Goal: Information Seeking & Learning: Find specific fact

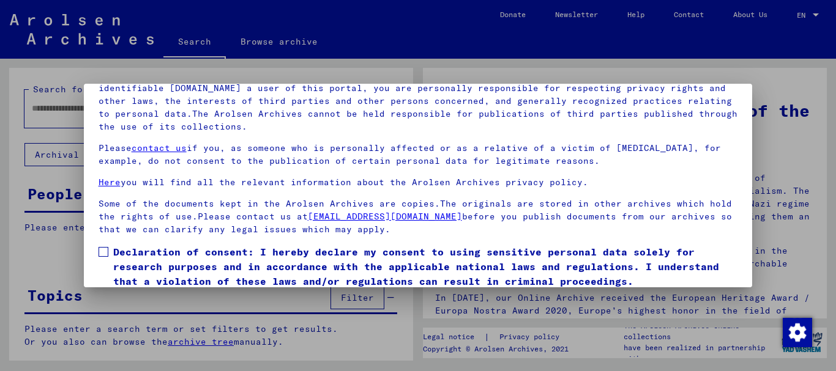
scroll to position [98, 0]
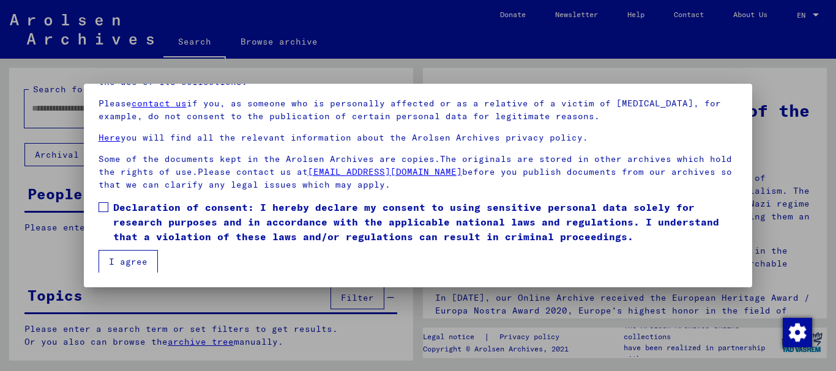
click at [102, 203] on span at bounding box center [103, 207] width 10 height 10
click at [128, 260] on button "I agree" at bounding box center [127, 261] width 59 height 23
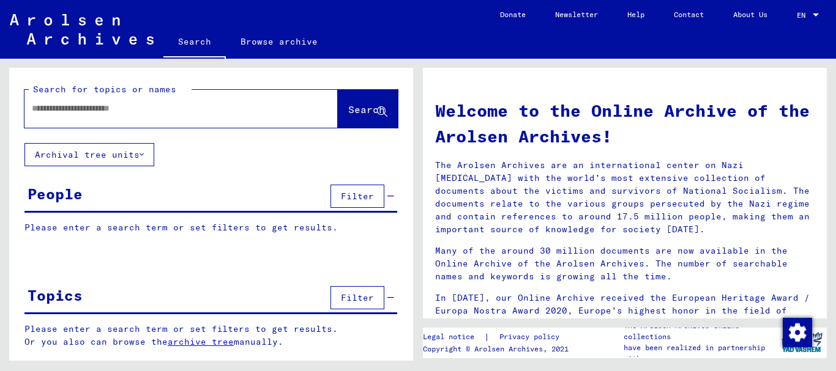
click at [127, 106] on input "text" at bounding box center [166, 108] width 269 height 13
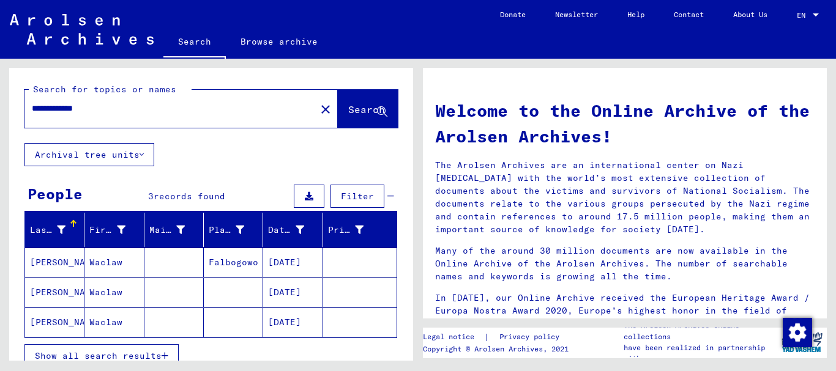
click at [162, 261] on mat-cell at bounding box center [173, 262] width 59 height 29
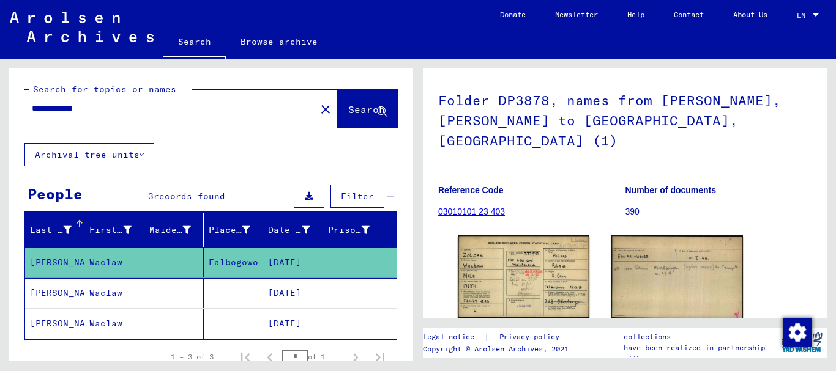
scroll to position [59, 0]
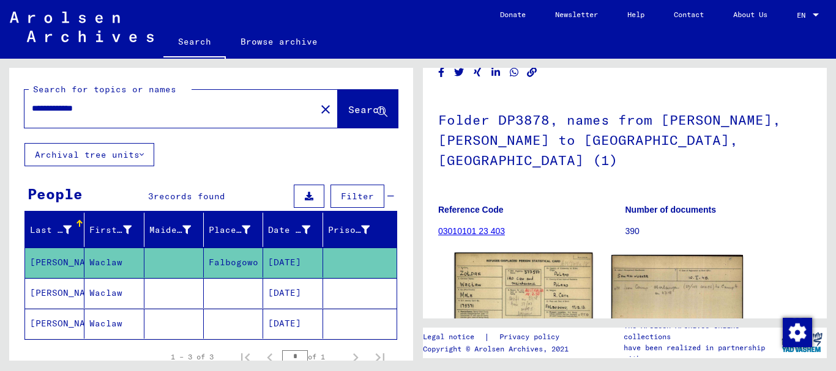
click at [515, 267] on img at bounding box center [524, 296] width 138 height 87
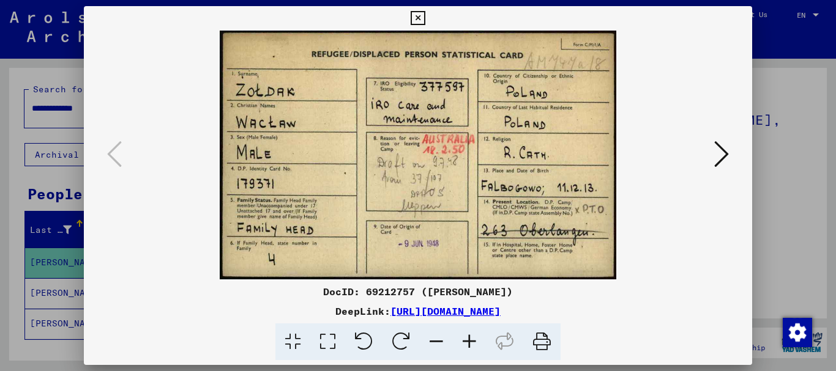
click at [721, 147] on icon at bounding box center [721, 153] width 15 height 29
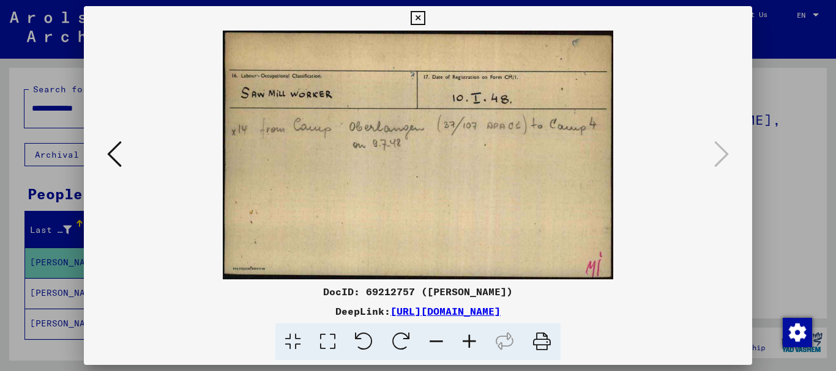
click at [739, 214] on div at bounding box center [418, 155] width 669 height 249
click at [409, 21] on button at bounding box center [417, 18] width 21 height 24
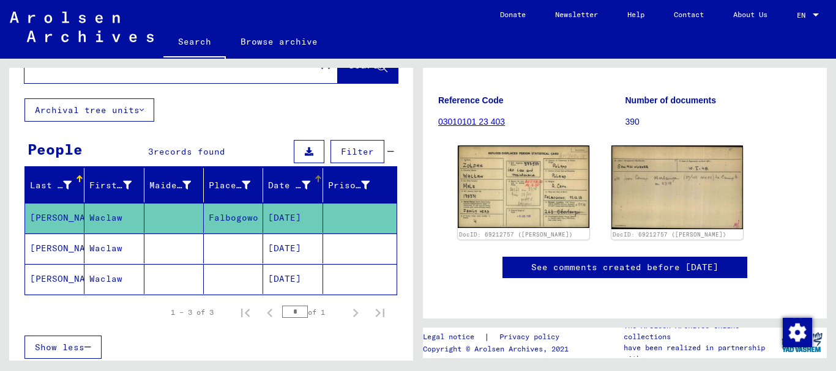
scroll to position [122, 0]
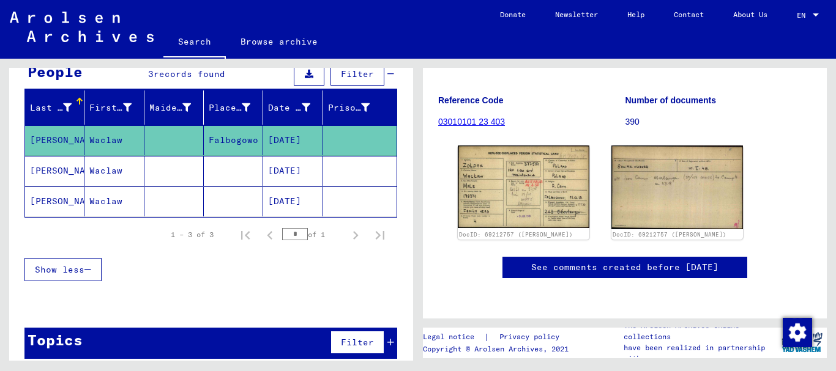
click at [251, 174] on mat-cell at bounding box center [233, 171] width 59 height 30
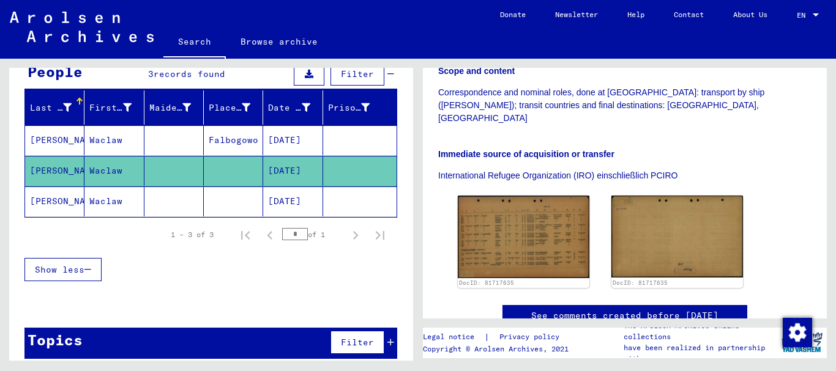
scroll to position [306, 0]
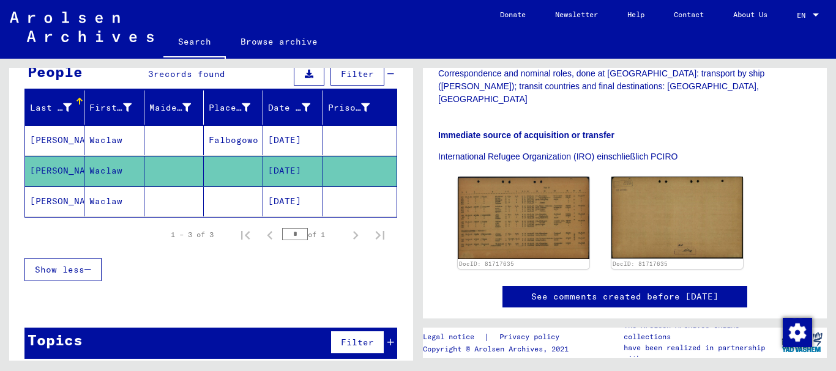
click at [243, 192] on mat-cell at bounding box center [233, 202] width 59 height 30
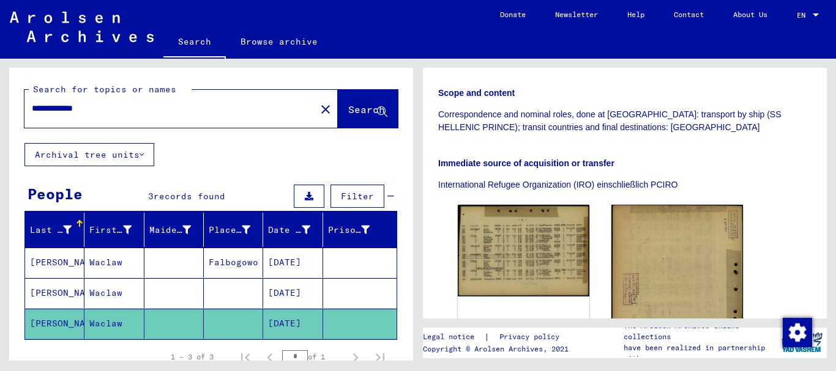
drag, startPoint x: 65, startPoint y: 110, endPoint x: 13, endPoint y: 98, distance: 53.3
click at [13, 98] on div "**********" at bounding box center [211, 105] width 404 height 75
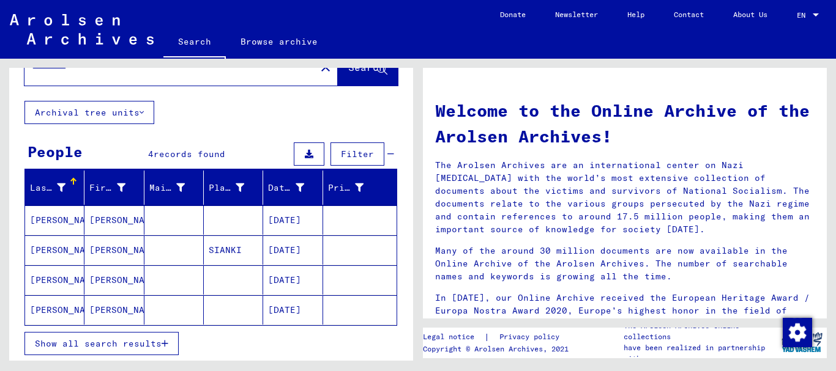
scroll to position [61, 0]
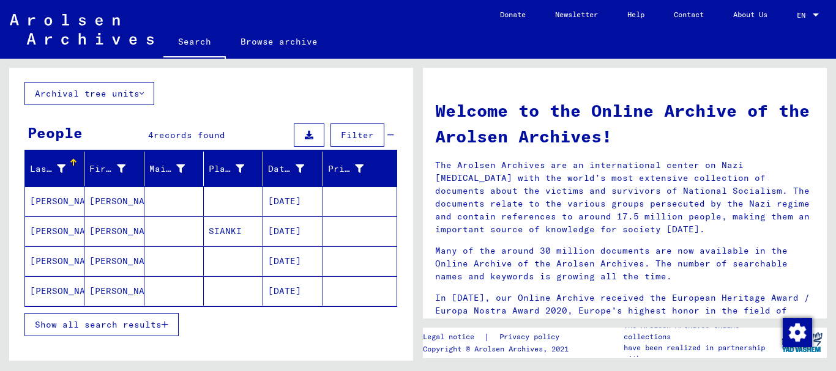
click at [247, 223] on mat-cell "SIANKI" at bounding box center [233, 231] width 59 height 29
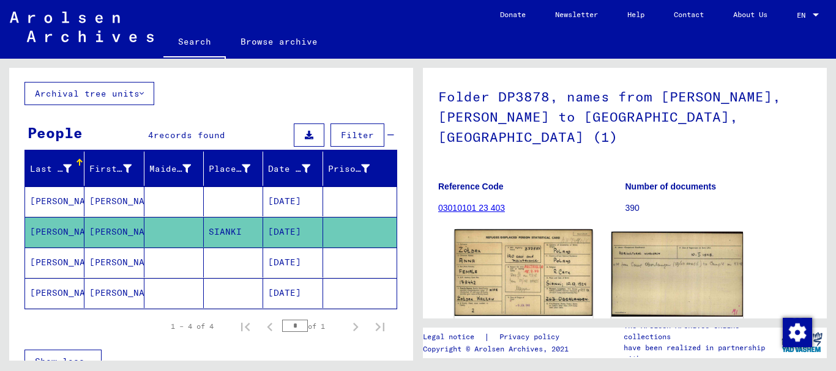
scroll to position [61, 0]
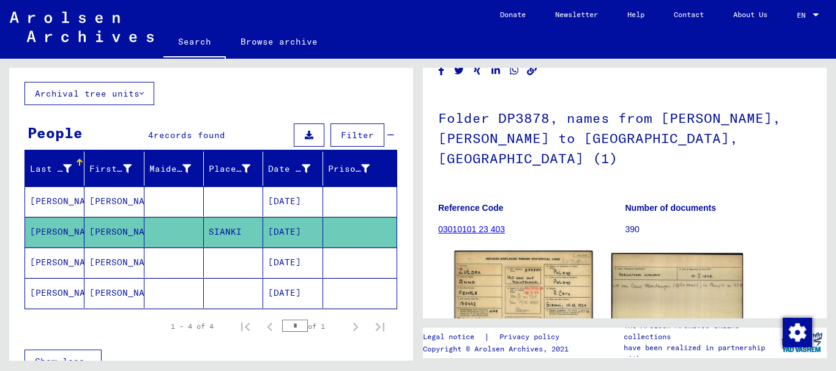
click at [539, 260] on img at bounding box center [524, 294] width 138 height 87
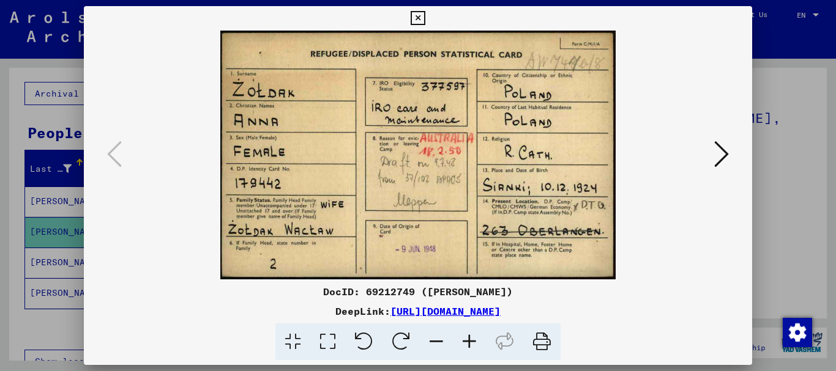
click at [715, 156] on icon at bounding box center [721, 153] width 15 height 29
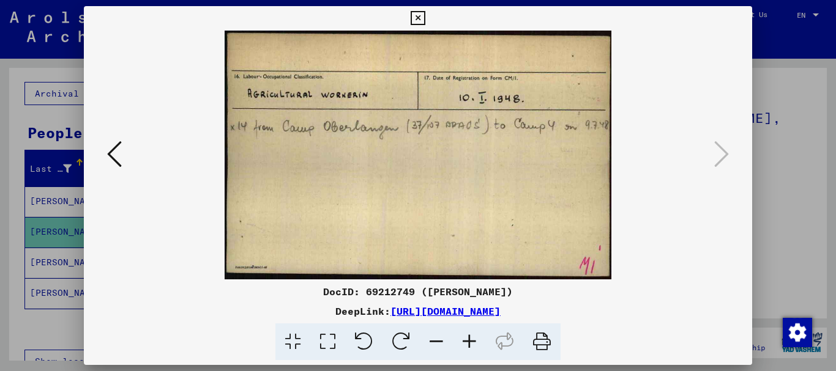
click at [792, 227] on div at bounding box center [418, 185] width 836 height 371
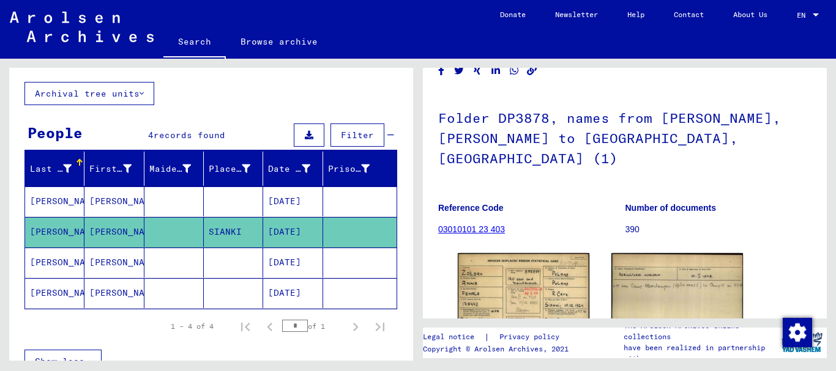
click at [269, 260] on mat-cell "[DATE]" at bounding box center [292, 263] width 59 height 30
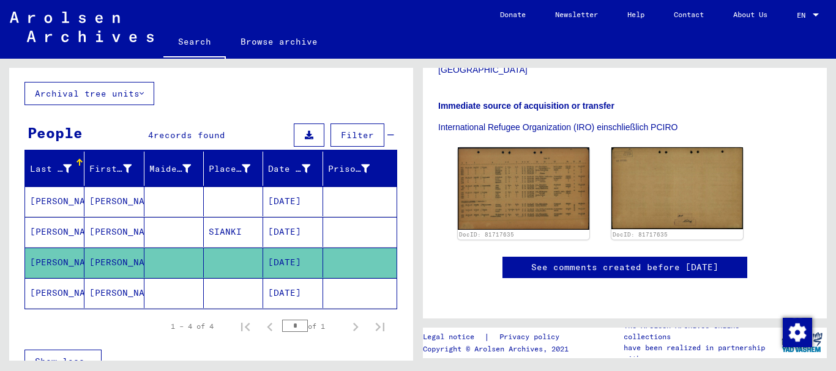
scroll to position [367, 0]
click at [270, 281] on mat-cell "[DATE]" at bounding box center [292, 293] width 59 height 30
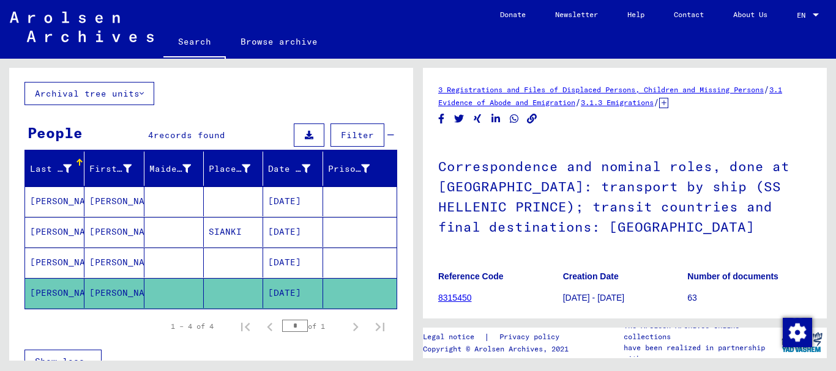
click at [272, 229] on mat-cell "[DATE]" at bounding box center [292, 232] width 59 height 30
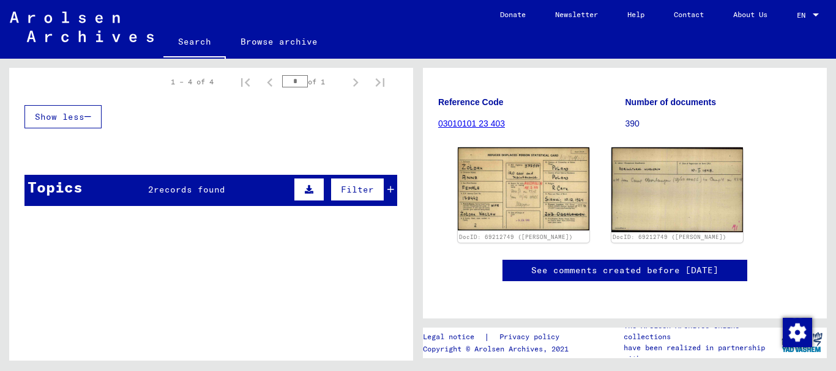
click at [193, 189] on span "records found" at bounding box center [190, 189] width 72 height 11
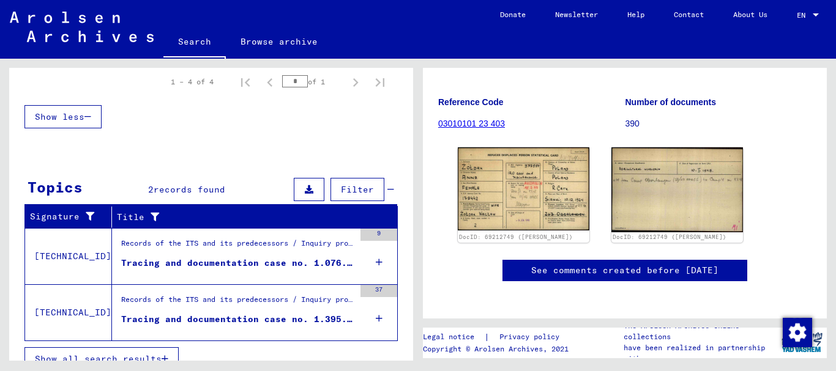
click at [258, 257] on div "Tracing and documentation case no. 1.076.367 for [PERSON_NAME] born [DEMOGRAPHI…" at bounding box center [237, 263] width 233 height 13
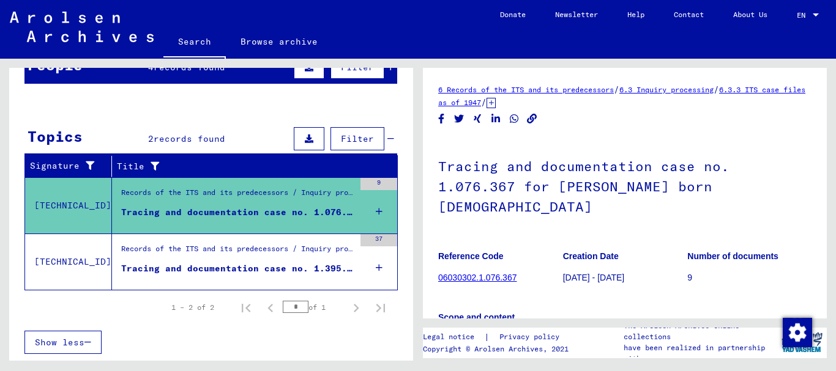
click at [267, 259] on div "Records of the ITS and its predecessors / Inquiry processing / ITS case files a…" at bounding box center [237, 251] width 233 height 17
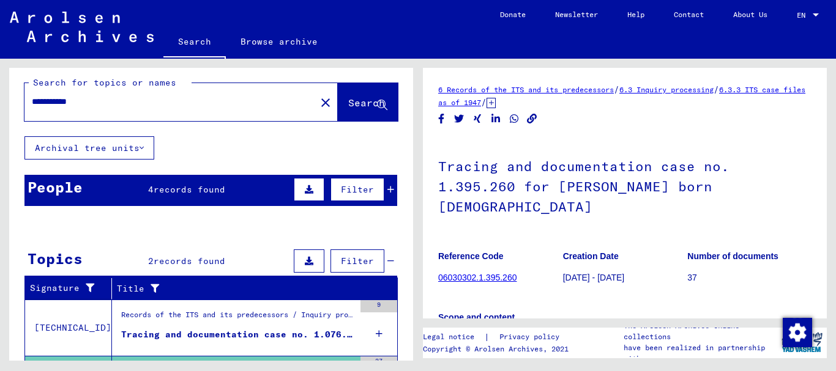
click at [242, 187] on div "People 4 records found Filter" at bounding box center [210, 190] width 373 height 31
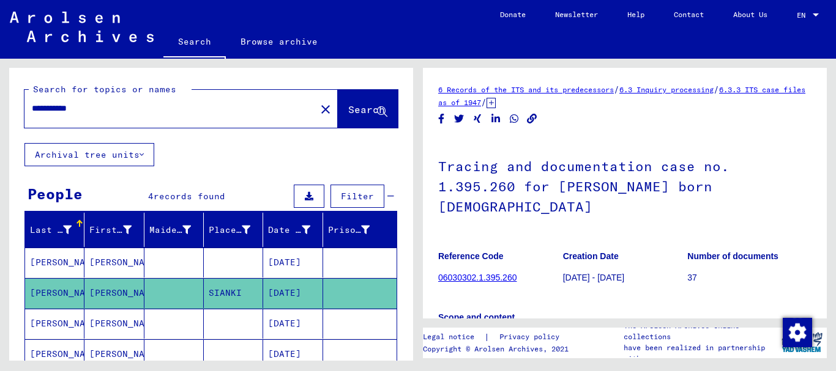
drag, startPoint x: 56, startPoint y: 108, endPoint x: 0, endPoint y: 105, distance: 55.7
click at [0, 105] on div "**********" at bounding box center [209, 210] width 418 height 302
type input "**********"
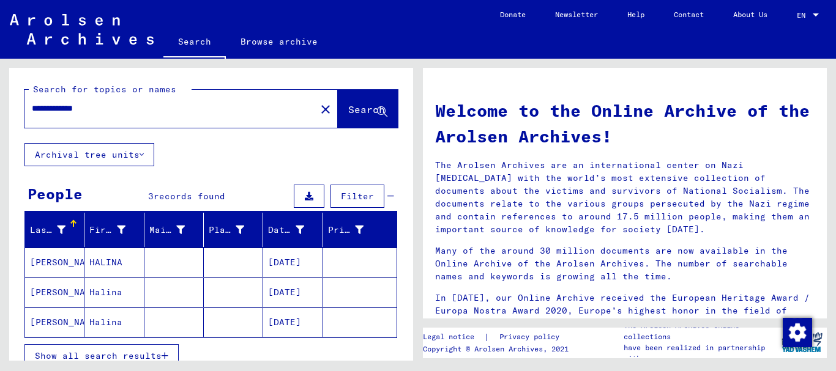
click at [273, 316] on mat-cell "[DATE]" at bounding box center [292, 322] width 59 height 29
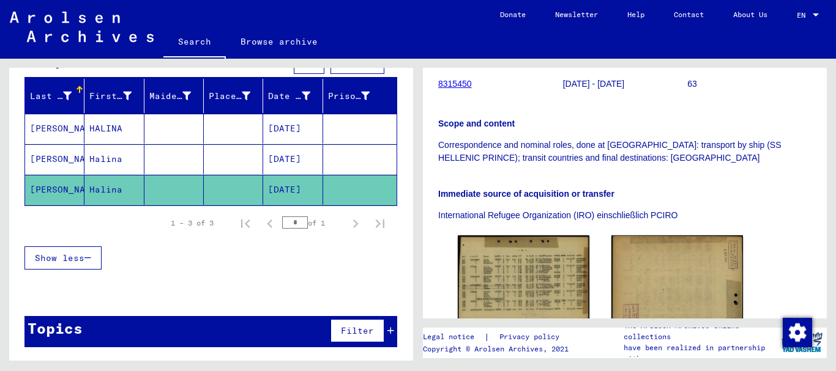
scroll to position [184, 0]
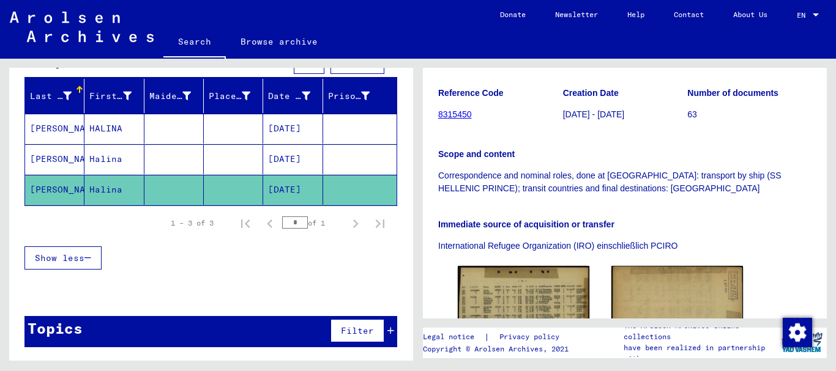
click at [288, 162] on mat-cell "[DATE]" at bounding box center [292, 159] width 59 height 30
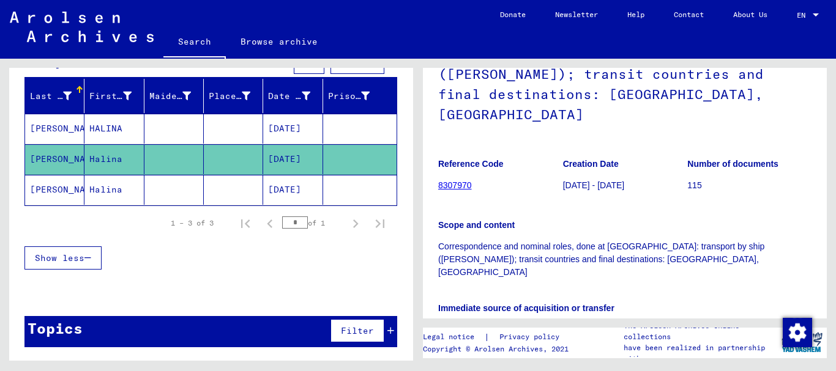
scroll to position [122, 0]
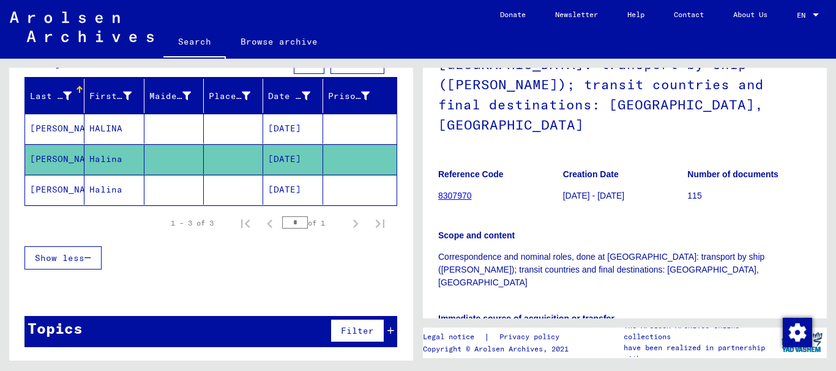
click at [270, 136] on mat-cell "[DATE]" at bounding box center [292, 129] width 59 height 30
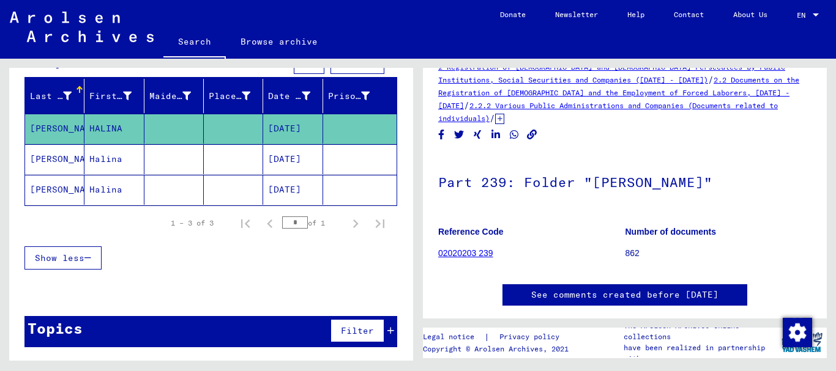
scroll to position [9, 0]
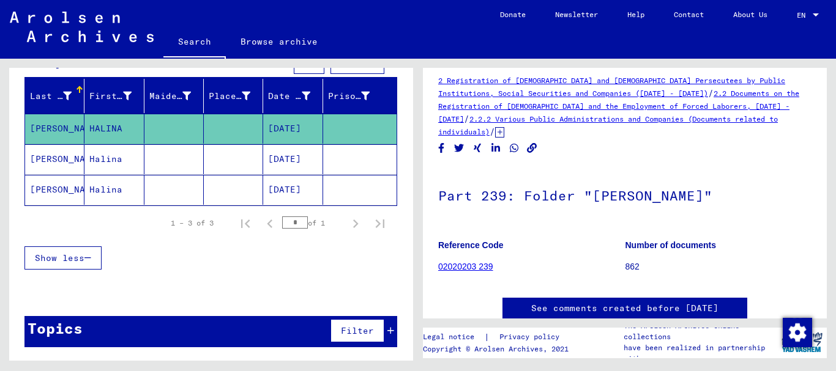
click at [512, 127] on div "2 Registration of [DEMOGRAPHIC_DATA] and [DEMOGRAPHIC_DATA] Persecutees by Publ…" at bounding box center [624, 106] width 373 height 64
click at [504, 132] on icon at bounding box center [499, 132] width 9 height 10
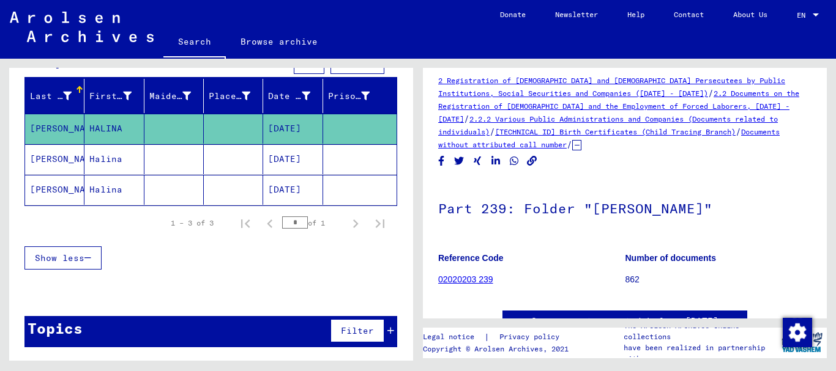
click at [479, 279] on link "02020203 239" at bounding box center [465, 280] width 55 height 10
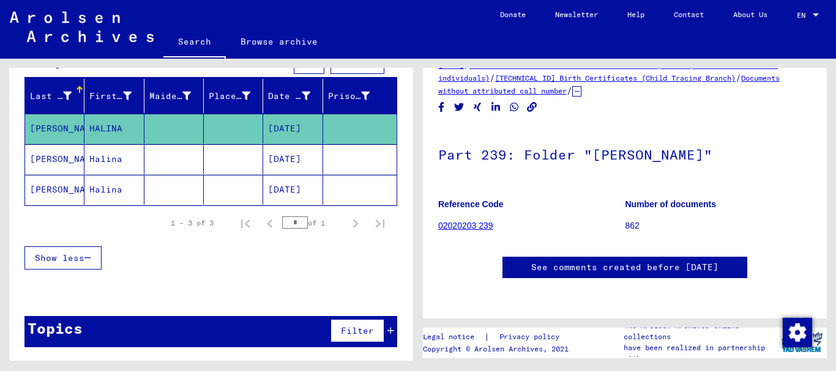
scroll to position [132, 0]
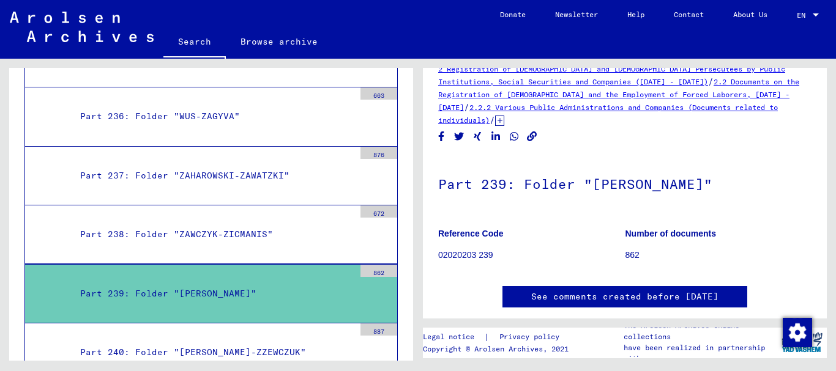
scroll to position [11, 0]
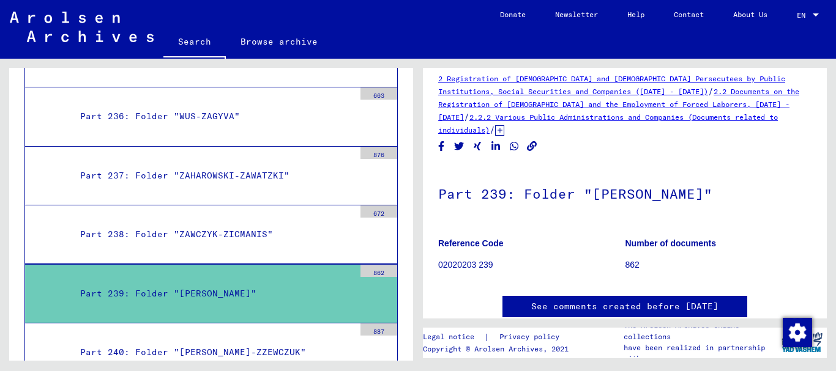
click at [504, 127] on icon at bounding box center [499, 130] width 9 height 10
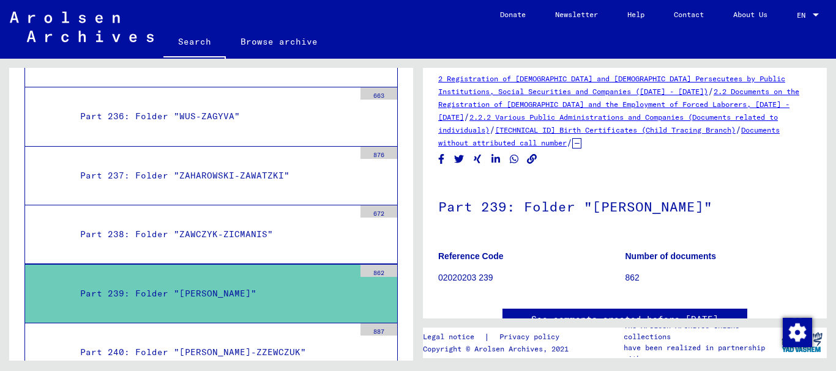
click at [251, 282] on div "Part 239: Folder "[PERSON_NAME]"" at bounding box center [212, 294] width 283 height 24
click at [245, 341] on div "Part 240: Folder "[PERSON_NAME]-ZZEWCZUK"" at bounding box center [212, 353] width 283 height 24
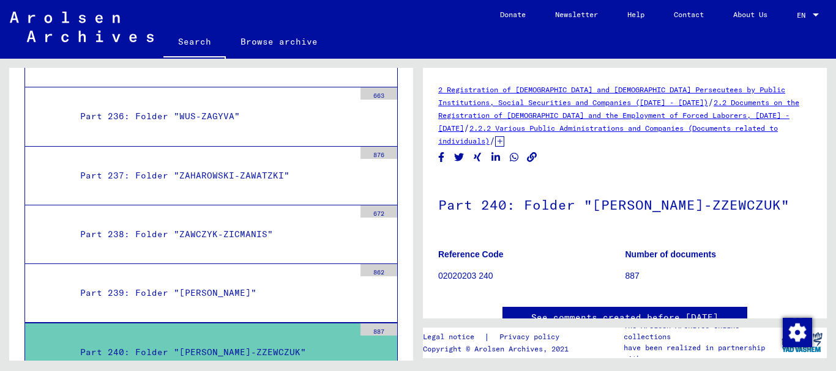
click at [269, 281] on div "Part 239: Folder "[PERSON_NAME]"" at bounding box center [212, 293] width 283 height 24
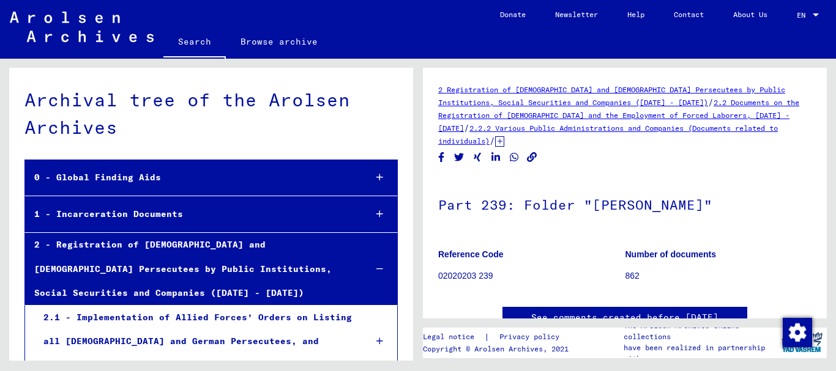
click at [184, 39] on link "Search" at bounding box center [194, 43] width 62 height 32
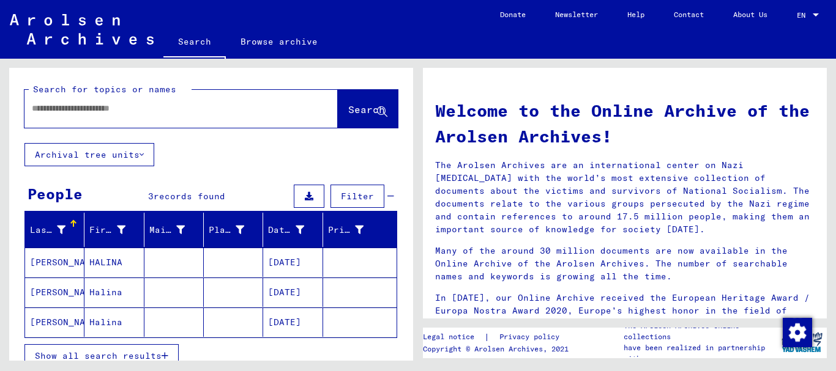
click at [133, 108] on input "text" at bounding box center [166, 108] width 269 height 13
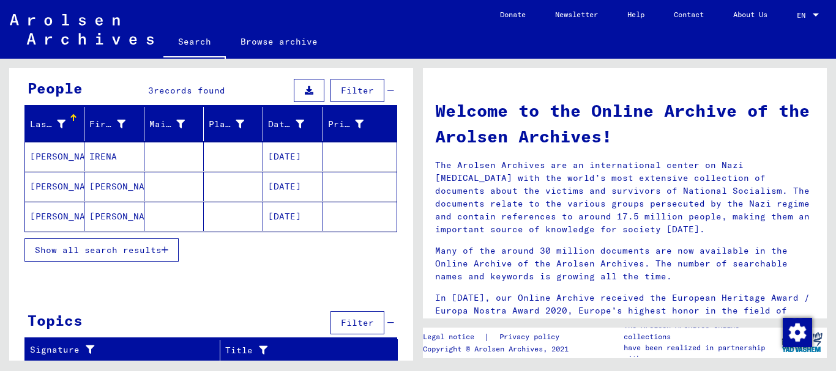
scroll to position [108, 0]
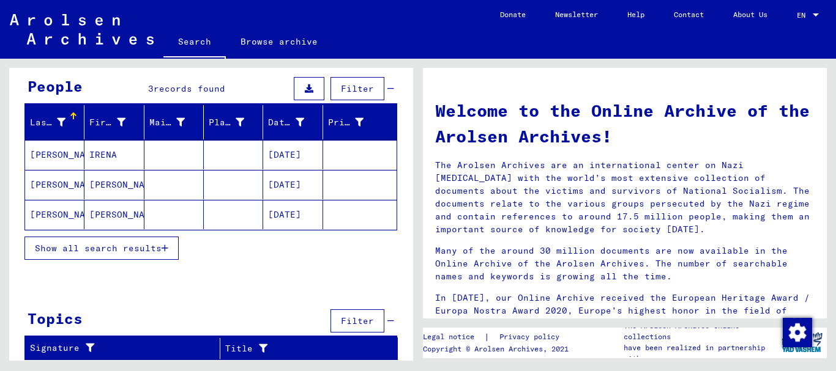
click at [135, 158] on mat-cell "IRENA" at bounding box center [113, 154] width 59 height 29
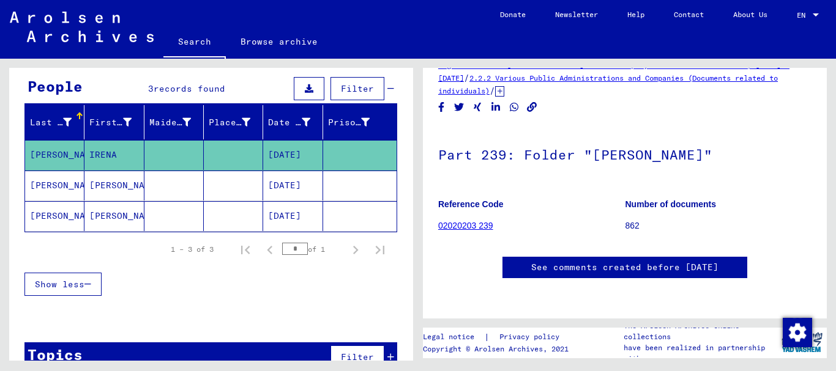
scroll to position [245, 0]
click at [156, 188] on mat-cell at bounding box center [173, 186] width 59 height 30
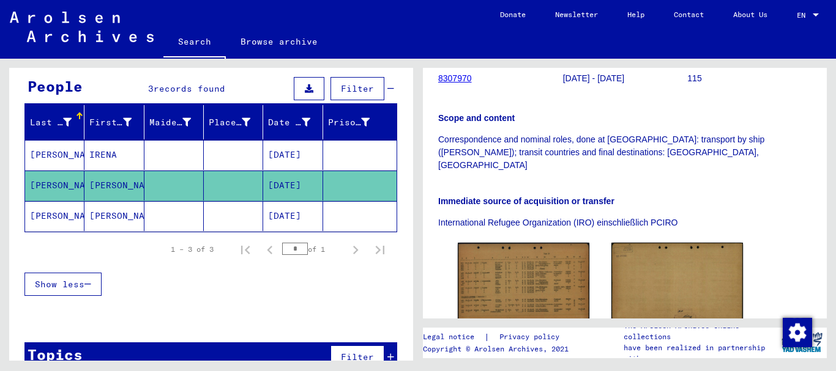
scroll to position [245, 0]
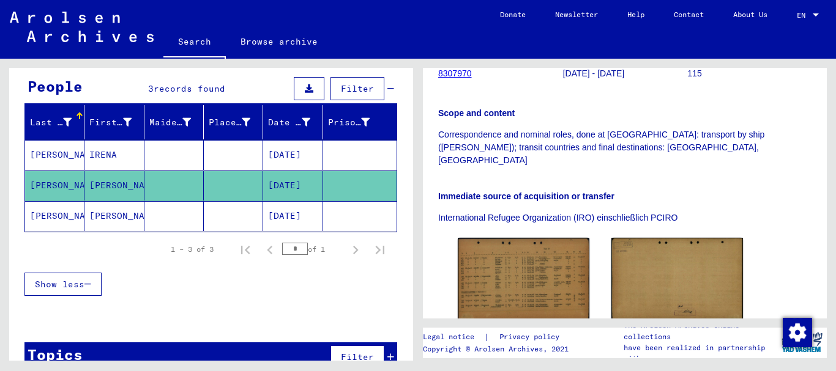
click at [219, 220] on mat-cell at bounding box center [233, 216] width 59 height 30
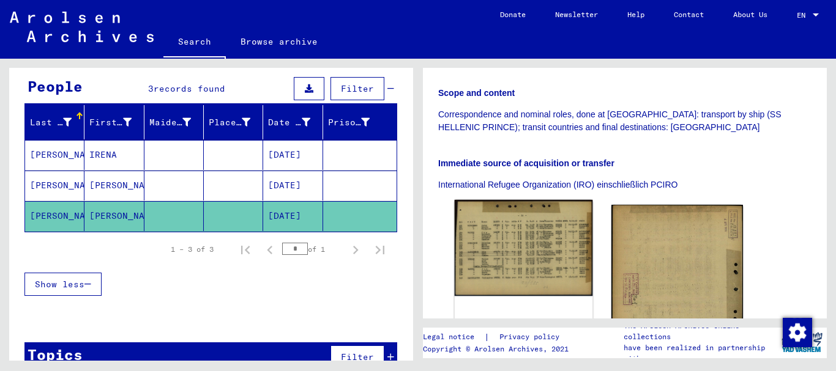
click at [519, 256] on img at bounding box center [524, 248] width 138 height 97
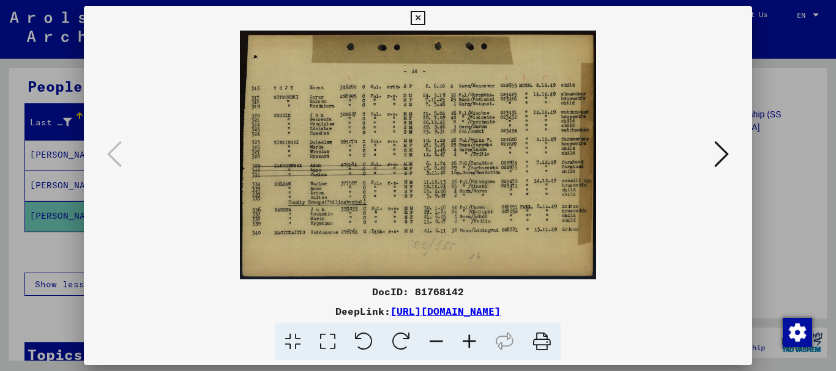
click at [415, 16] on icon at bounding box center [417, 18] width 14 height 15
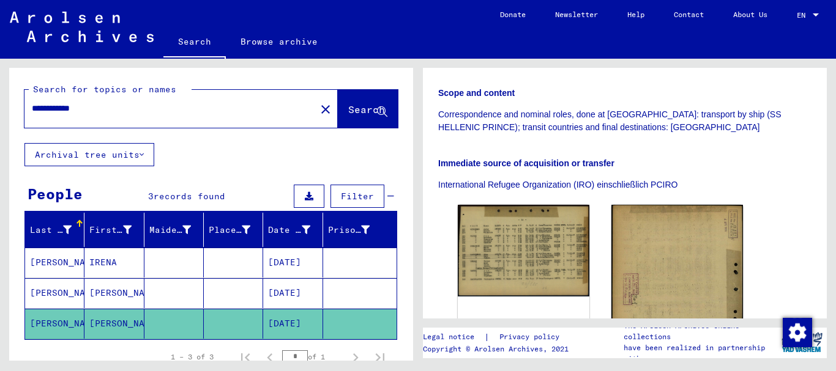
drag, startPoint x: 59, startPoint y: 110, endPoint x: 0, endPoint y: 110, distance: 58.7
click at [0, 110] on div "**********" at bounding box center [209, 210] width 418 height 302
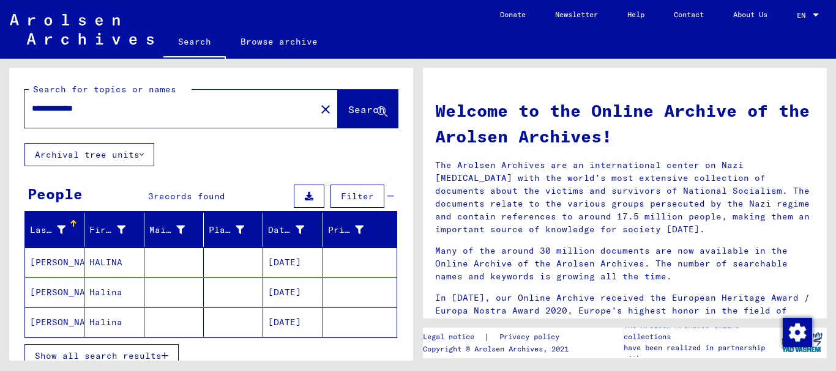
drag, startPoint x: 64, startPoint y: 109, endPoint x: 4, endPoint y: 110, distance: 59.3
click at [4, 110] on div "**********" at bounding box center [209, 210] width 418 height 302
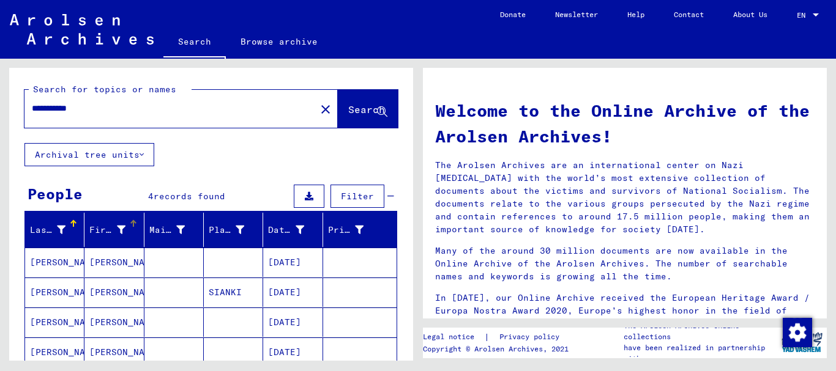
scroll to position [61, 0]
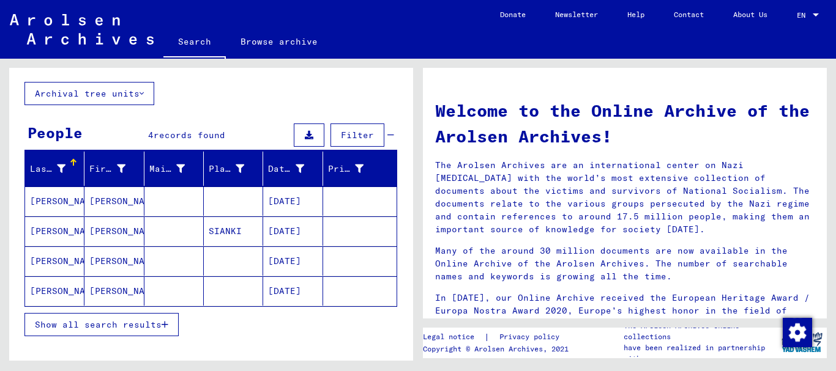
click at [280, 261] on mat-cell "[DATE]" at bounding box center [292, 261] width 59 height 29
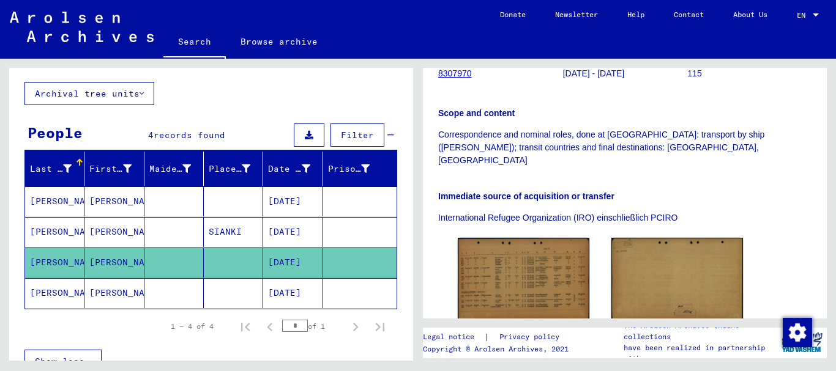
click at [272, 297] on mat-cell "[DATE]" at bounding box center [292, 293] width 59 height 30
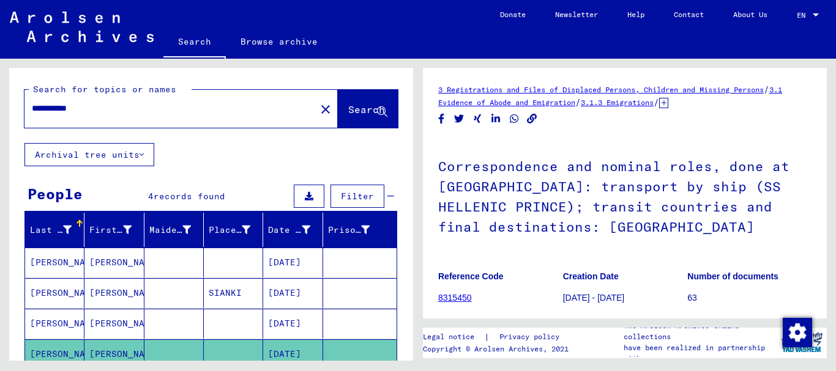
drag, startPoint x: 59, startPoint y: 106, endPoint x: 4, endPoint y: 110, distance: 55.2
click at [4, 110] on div "**********" at bounding box center [209, 210] width 418 height 302
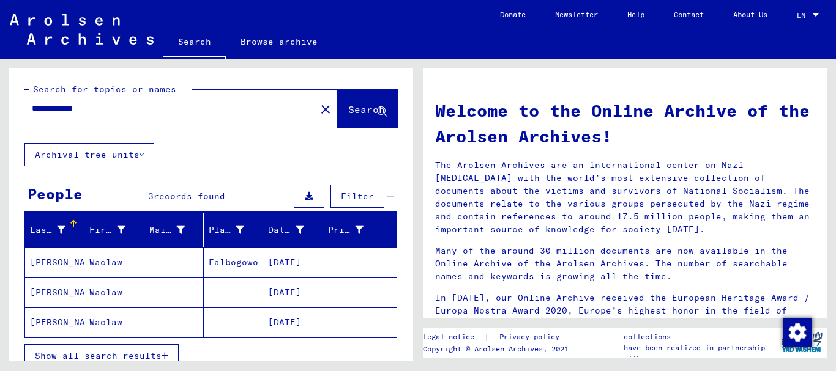
drag, startPoint x: 65, startPoint y: 107, endPoint x: 18, endPoint y: 105, distance: 47.2
click at [18, 105] on div "**********" at bounding box center [211, 105] width 404 height 75
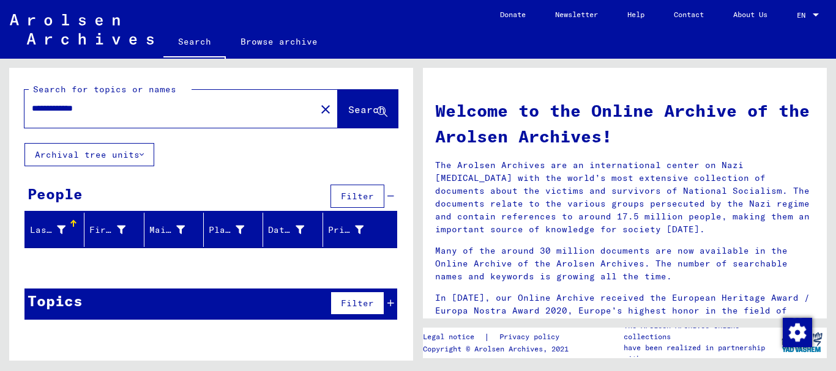
drag, startPoint x: 16, startPoint y: 94, endPoint x: 0, endPoint y: 88, distance: 17.0
click at [0, 88] on div "**********" at bounding box center [209, 210] width 418 height 302
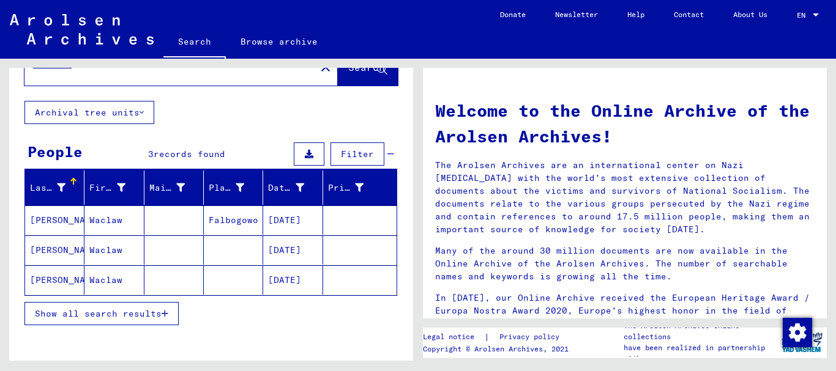
scroll to position [37, 0]
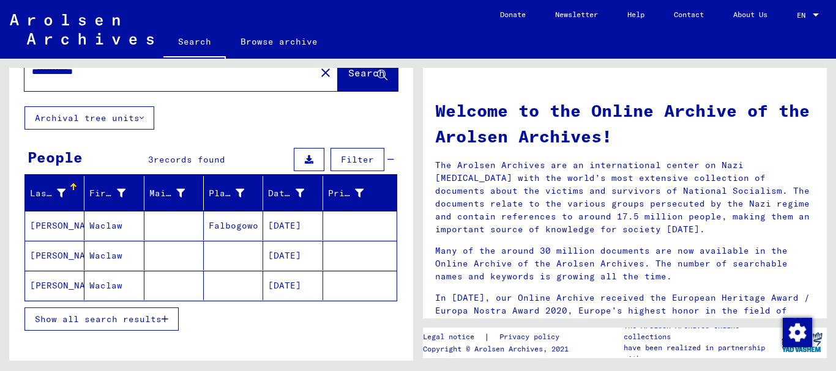
click at [227, 231] on mat-cell "Falbogowo" at bounding box center [233, 225] width 59 height 29
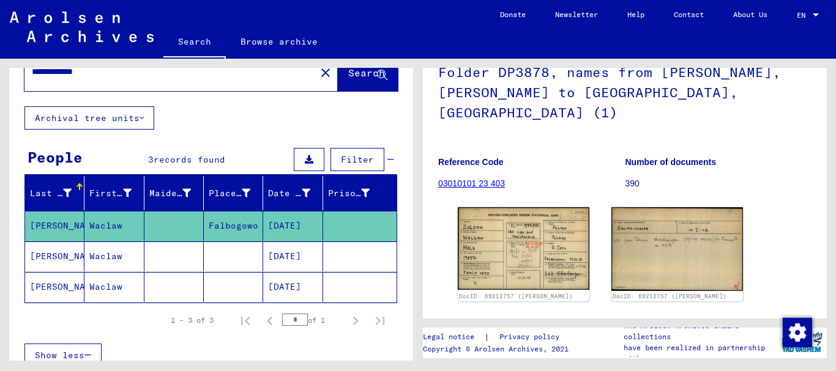
scroll to position [166, 0]
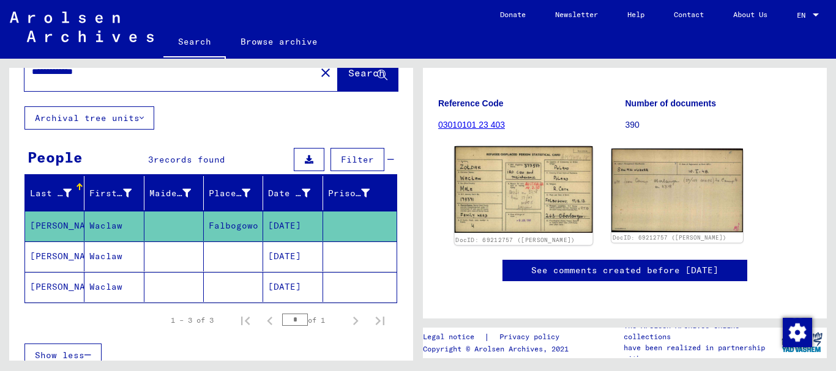
click at [526, 157] on img at bounding box center [524, 189] width 138 height 87
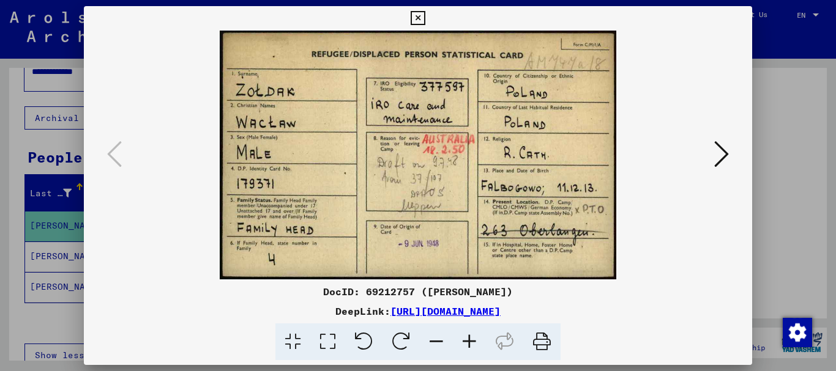
scroll to position [0, 0]
click at [779, 113] on div at bounding box center [418, 185] width 836 height 371
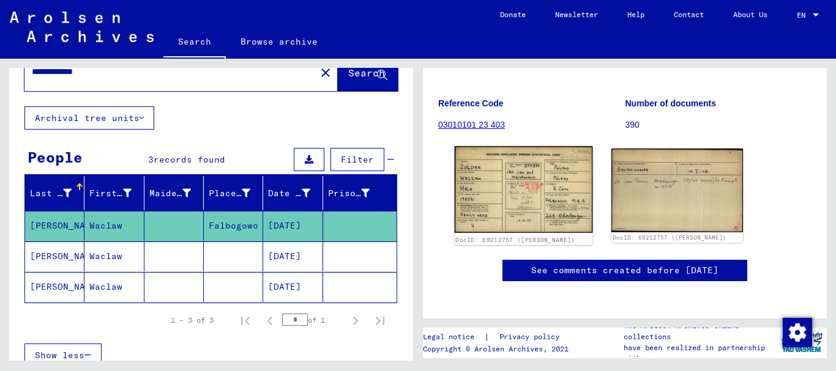
click at [535, 180] on img at bounding box center [524, 189] width 138 height 87
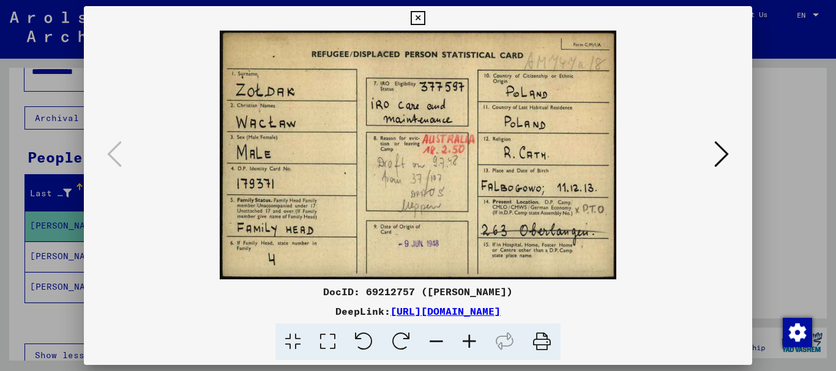
click at [776, 92] on div at bounding box center [418, 185] width 836 height 371
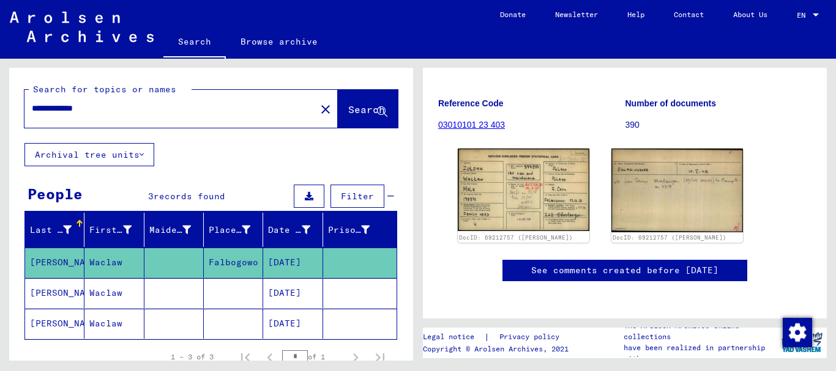
drag, startPoint x: 64, startPoint y: 105, endPoint x: 0, endPoint y: 94, distance: 65.2
click at [0, 94] on div "**********" at bounding box center [209, 210] width 418 height 302
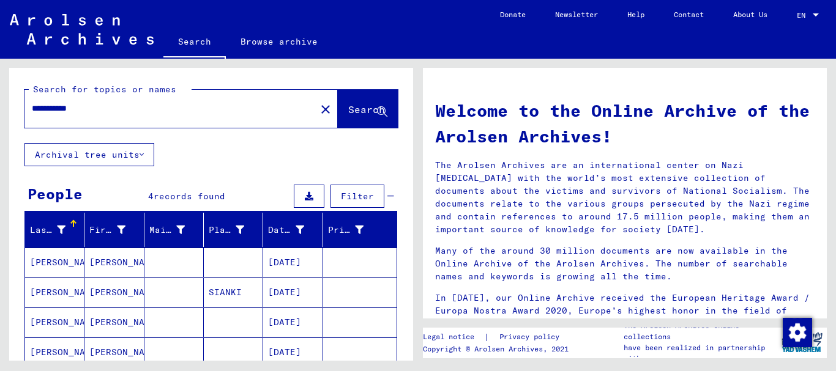
drag, startPoint x: 55, startPoint y: 109, endPoint x: 0, endPoint y: 98, distance: 56.0
click at [0, 98] on div "**********" at bounding box center [209, 210] width 418 height 302
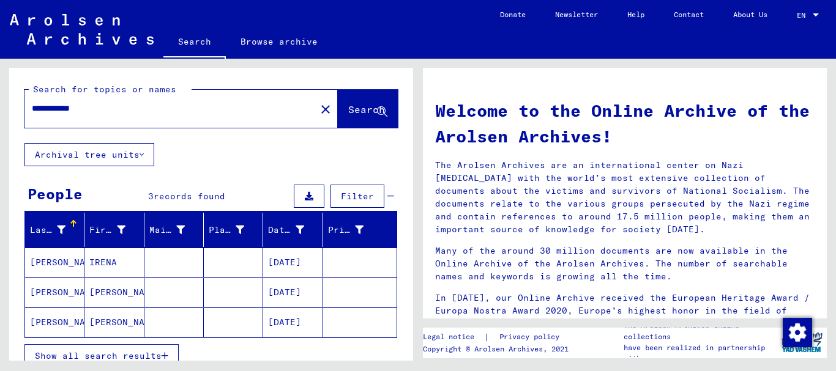
drag, startPoint x: 56, startPoint y: 104, endPoint x: 0, endPoint y: 92, distance: 57.6
click at [0, 92] on div "**********" at bounding box center [209, 210] width 418 height 302
drag, startPoint x: 64, startPoint y: 109, endPoint x: 0, endPoint y: 95, distance: 65.0
click at [0, 95] on div "**********" at bounding box center [209, 210] width 418 height 302
click at [278, 297] on mat-cell "[DATE]" at bounding box center [292, 292] width 59 height 29
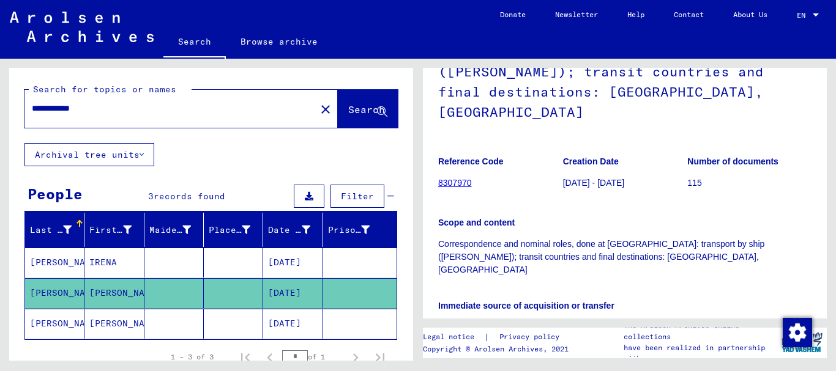
scroll to position [245, 0]
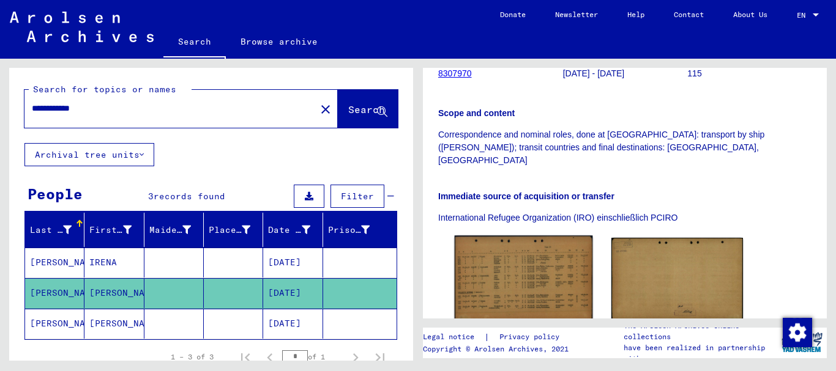
click at [544, 250] on img at bounding box center [524, 279] width 138 height 86
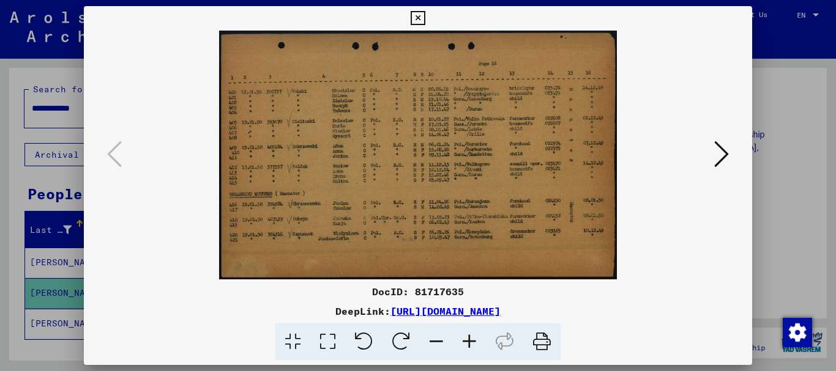
scroll to position [0, 0]
click at [777, 59] on div at bounding box center [418, 185] width 836 height 371
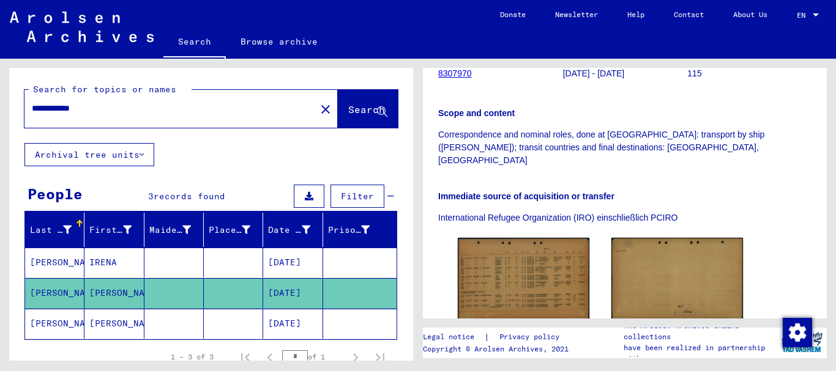
drag, startPoint x: 108, startPoint y: 104, endPoint x: 0, endPoint y: 83, distance: 110.4
click at [0, 83] on div "**********" at bounding box center [209, 210] width 418 height 302
type input "**********"
click at [348, 105] on span "Search" at bounding box center [366, 109] width 37 height 12
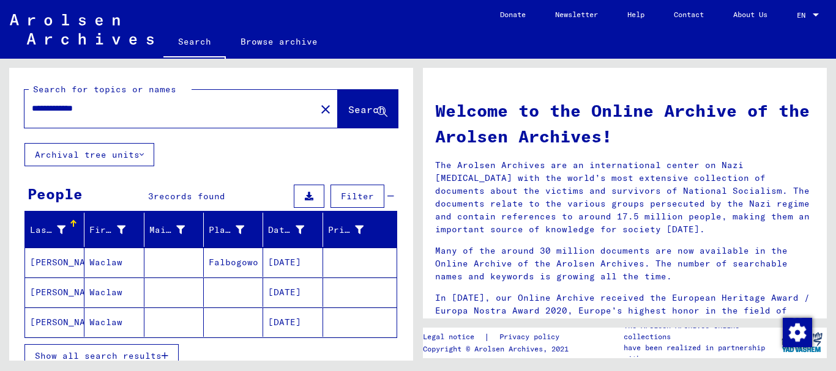
click at [71, 31] on img at bounding box center [82, 29] width 144 height 31
